Goal: Transaction & Acquisition: Purchase product/service

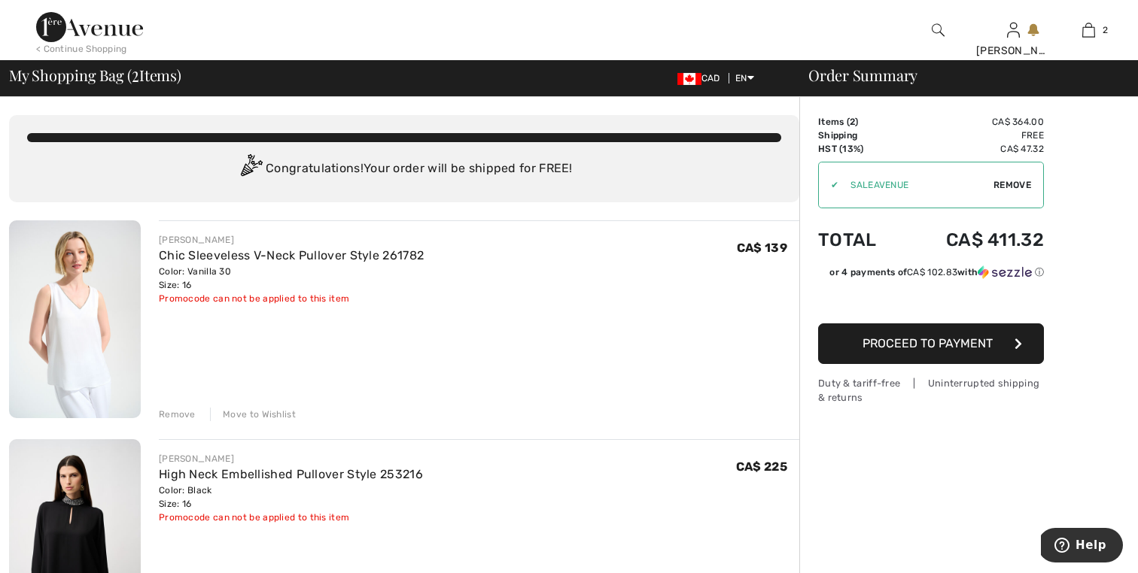
click at [81, 257] on img at bounding box center [75, 319] width 132 height 198
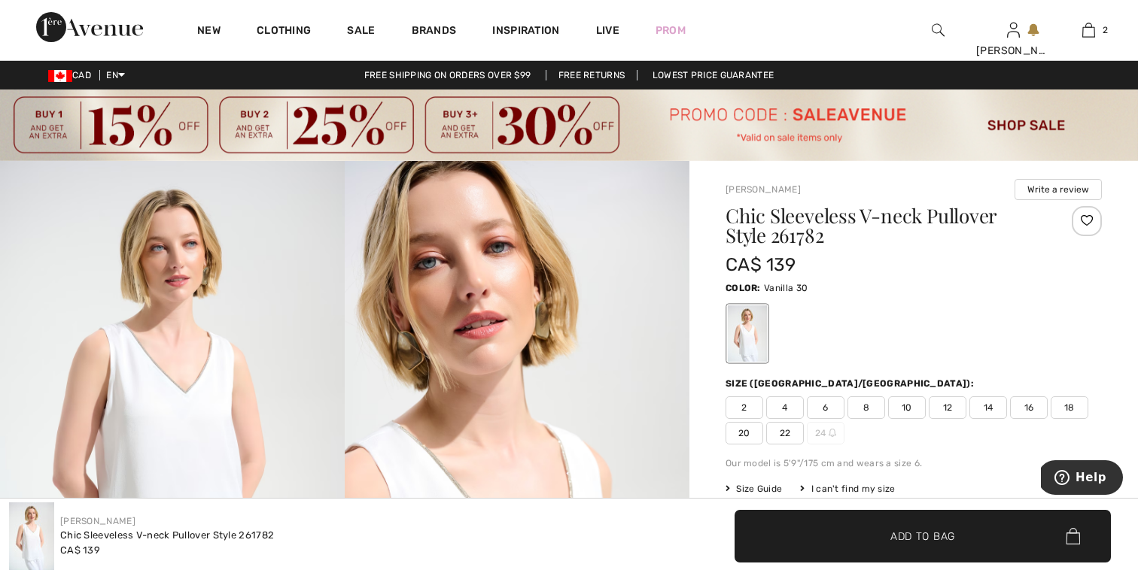
click at [1077, 405] on span "18" at bounding box center [1070, 408] width 38 height 23
click at [979, 532] on span "✔ Added to Bag Add to Bag" at bounding box center [922, 536] width 376 height 53
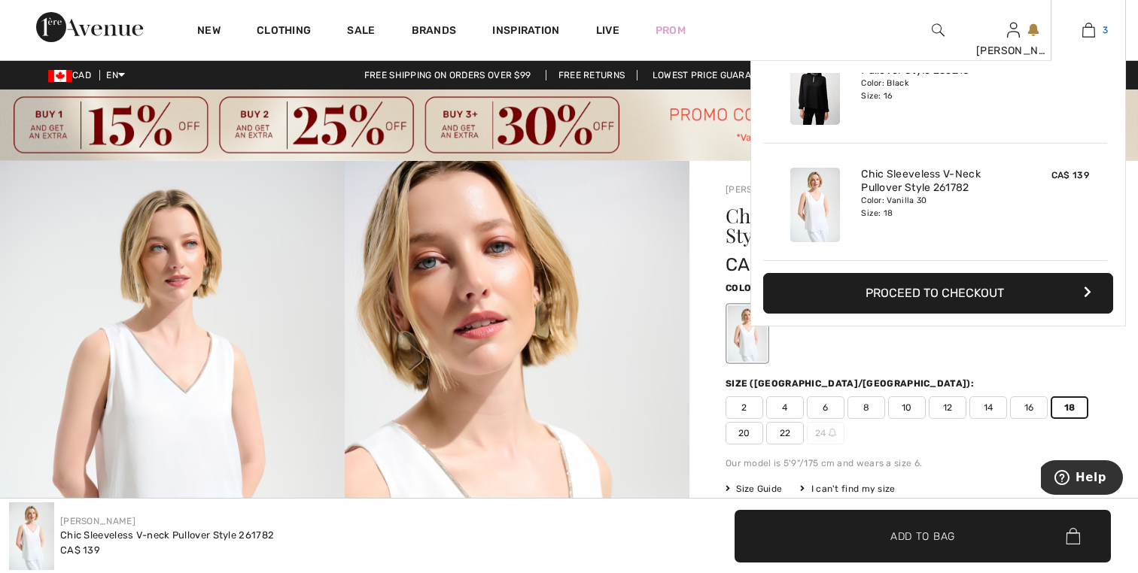
click at [1093, 32] on img at bounding box center [1088, 30] width 13 height 18
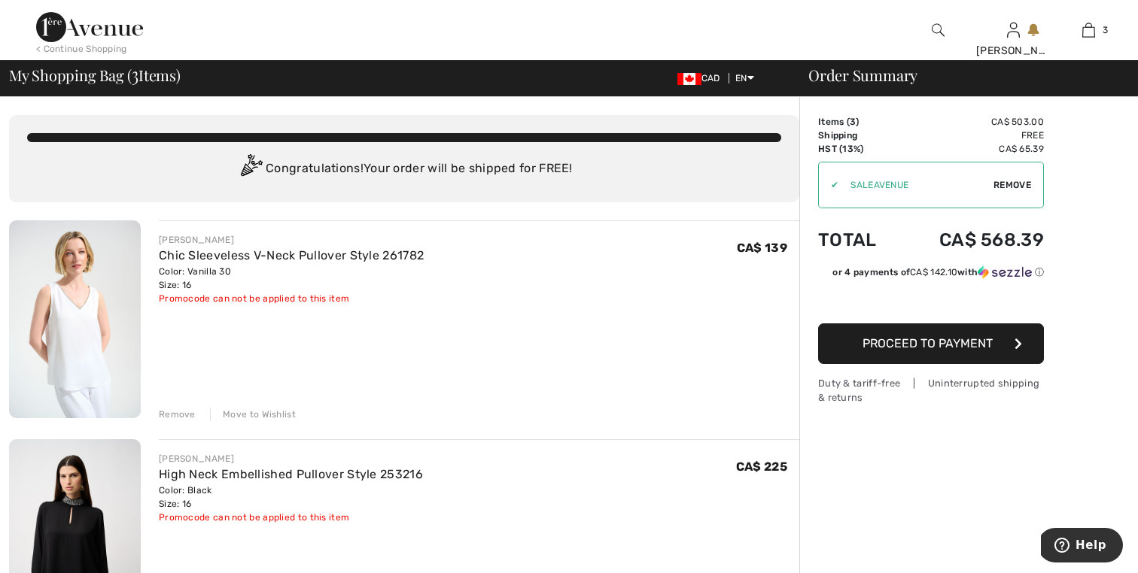
click at [180, 414] on div "Remove" at bounding box center [177, 415] width 37 height 14
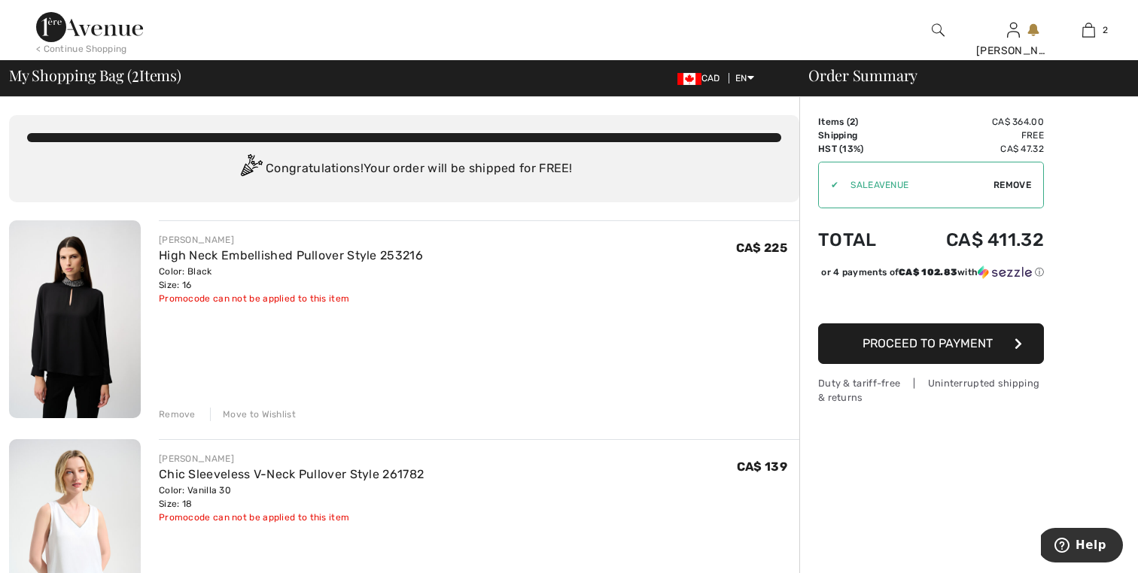
click at [878, 364] on button "Proceed to Payment" at bounding box center [931, 344] width 226 height 41
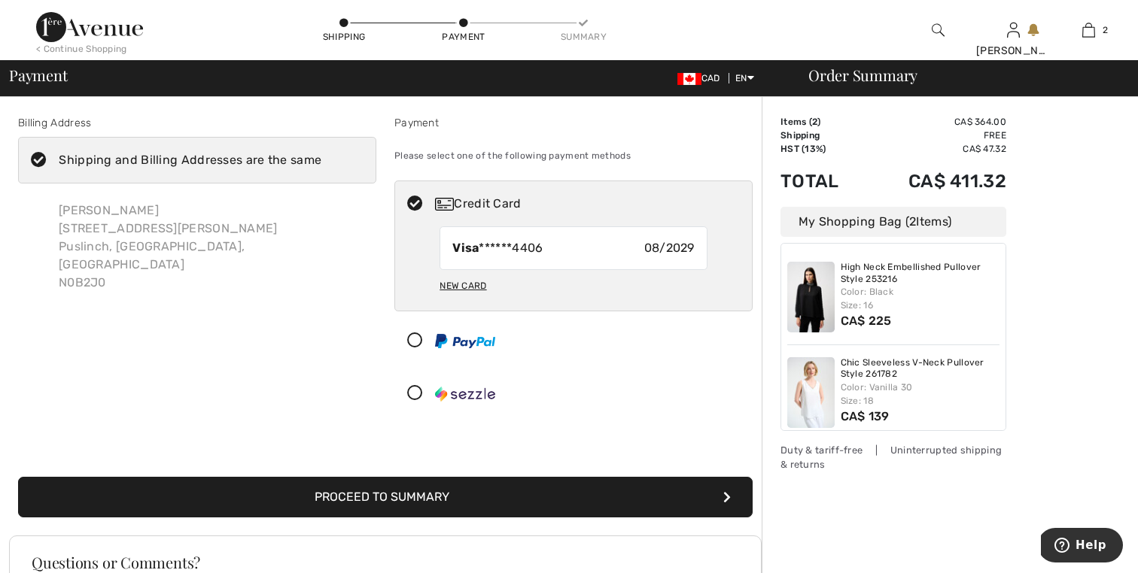
click at [698, 493] on button "Proceed to Summary" at bounding box center [385, 497] width 734 height 41
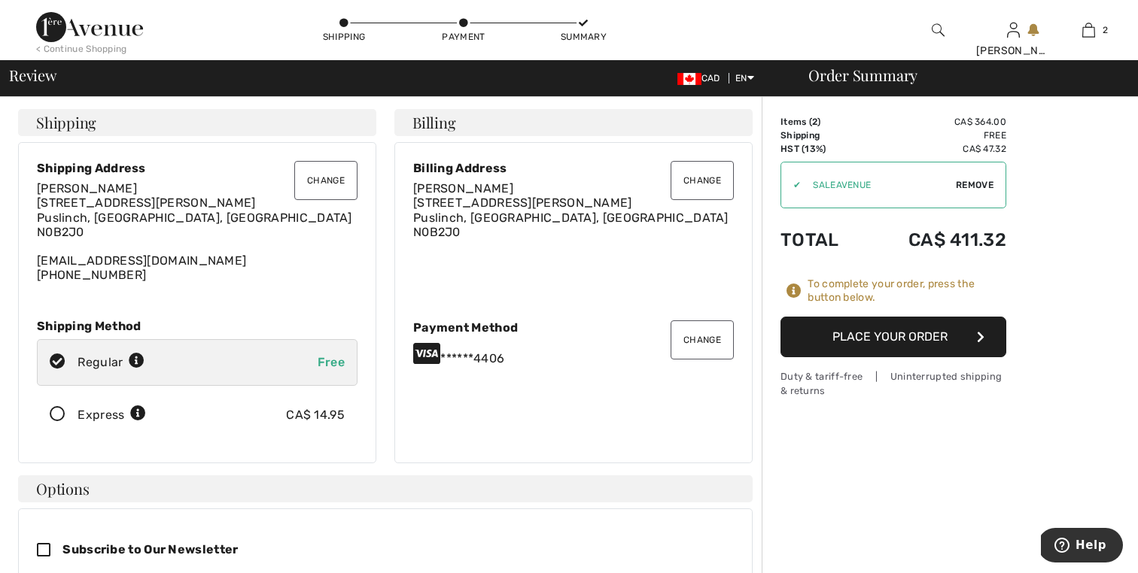
click at [59, 414] on icon at bounding box center [58, 415] width 40 height 16
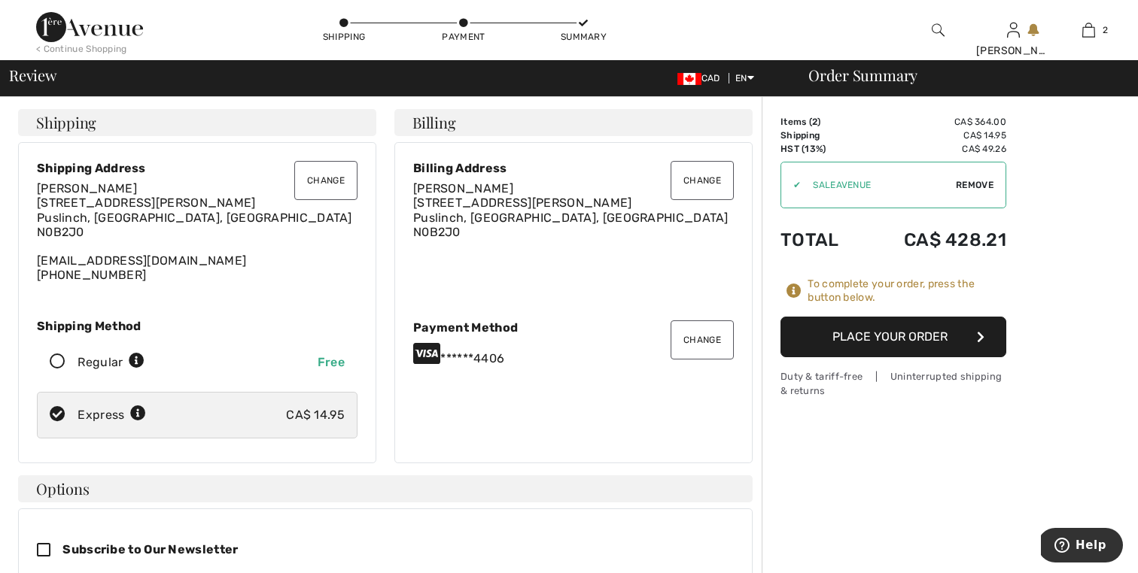
click at [819, 352] on button "Place Your Order" at bounding box center [893, 337] width 226 height 41
